Goal: Task Accomplishment & Management: Manage account settings

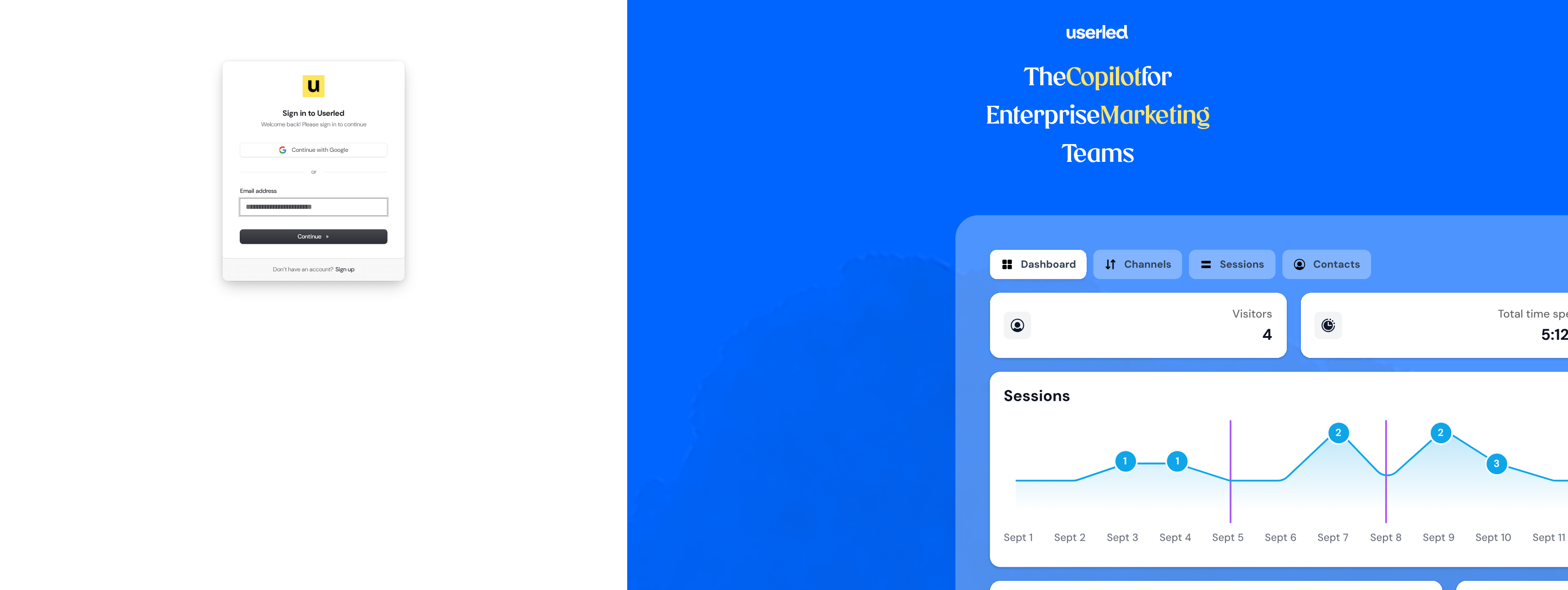
click at [302, 205] on input "Email address" at bounding box center [313, 207] width 147 height 16
click at [297, 205] on input "Email address" at bounding box center [313, 207] width 147 height 16
click at [298, 205] on input "Email address" at bounding box center [313, 207] width 147 height 16
click at [463, 190] on div "Sign in to Userled Welcome back! Please sign in to continue Continue with Googl…" at bounding box center [313, 171] width 627 height 342
click at [361, 205] on input "Email address" at bounding box center [313, 207] width 147 height 16
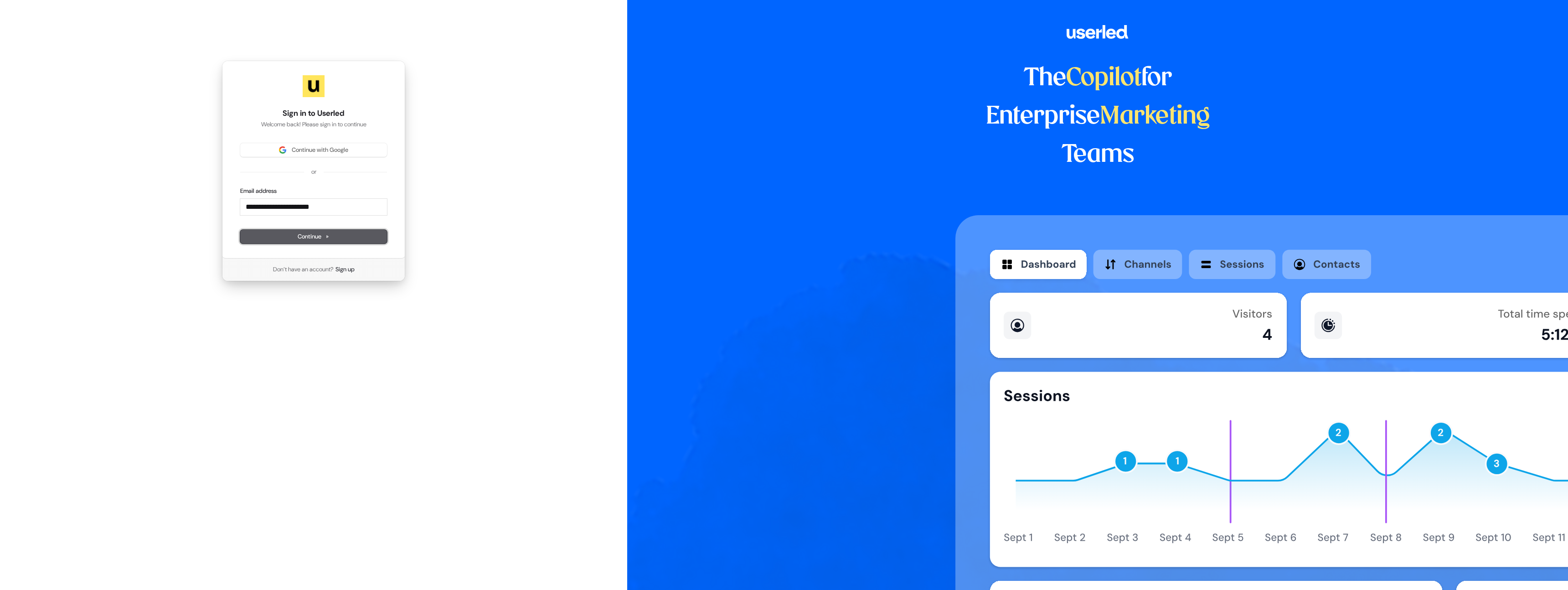
click at [331, 237] on button "Continue" at bounding box center [313, 236] width 147 height 13
type input "**********"
